Goal: Task Accomplishment & Management: Manage account settings

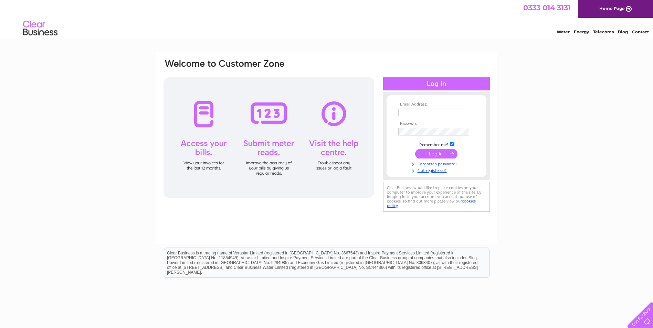
click at [422, 114] on input "text" at bounding box center [433, 113] width 71 height 8
type input "gordon@gerriets.co.uk"
click at [368, 134] on div "Email Address: gordon@gerriets.co.uk Password:" at bounding box center [327, 136] width 328 height 156
click at [431, 155] on input "submit" at bounding box center [436, 155] width 42 height 10
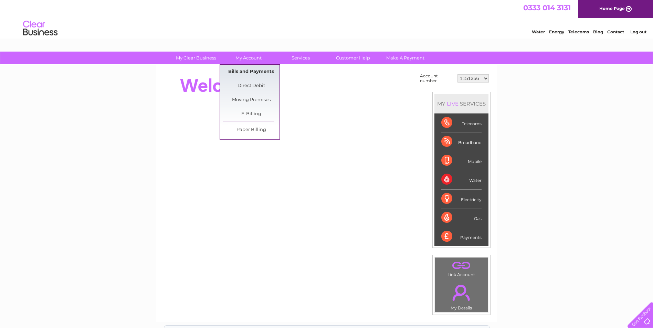
click at [261, 72] on link "Bills and Payments" at bounding box center [251, 72] width 57 height 14
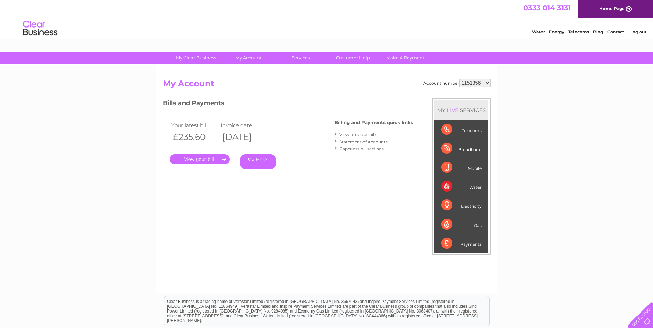
click at [215, 162] on link "." at bounding box center [200, 159] width 60 height 10
click at [191, 160] on link "." at bounding box center [200, 159] width 60 height 10
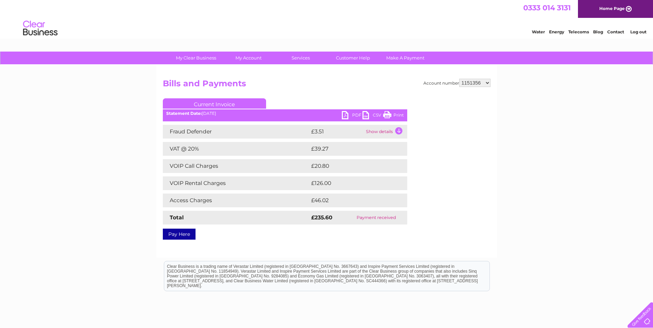
click at [352, 116] on link "PDF" at bounding box center [352, 116] width 21 height 10
